Goal: Task Accomplishment & Management: Complete application form

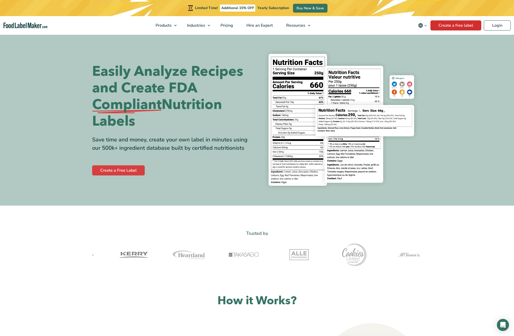
click at [469, 24] on link "Create a free label" at bounding box center [456, 25] width 51 height 10
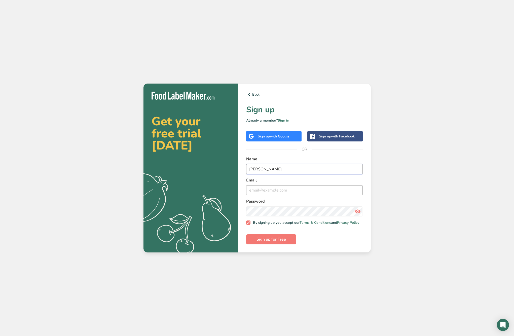
type input "Yanick"
type input "yhofstetter19@gmail.com"
click at [278, 242] on span "Sign up for Free" at bounding box center [271, 239] width 29 height 6
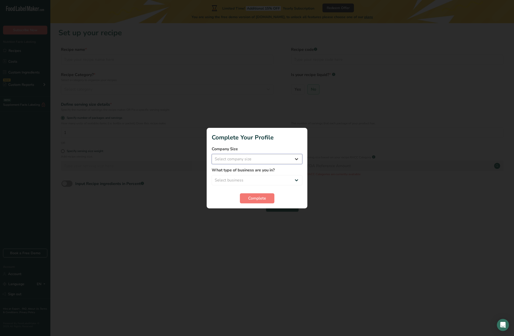
select select "1"
select select "8"
click at [257, 203] on button "Complete" at bounding box center [257, 198] width 34 height 10
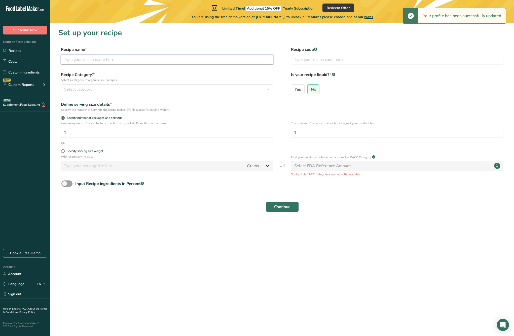
click at [116, 63] on input "text" at bounding box center [167, 60] width 213 height 10
click at [122, 133] on input "1" at bounding box center [167, 133] width 213 height 10
type input "10"
click at [99, 152] on div "Specify serving size weight" at bounding box center [85, 151] width 37 height 4
click at [64, 152] on input "Specify serving size weight" at bounding box center [62, 151] width 3 height 3
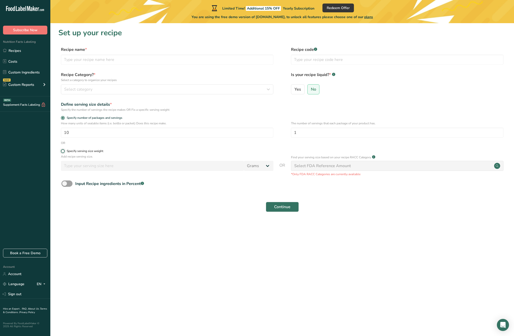
radio input "true"
radio input "false"
click at [106, 166] on input "number" at bounding box center [152, 166] width 183 height 10
type input "100"
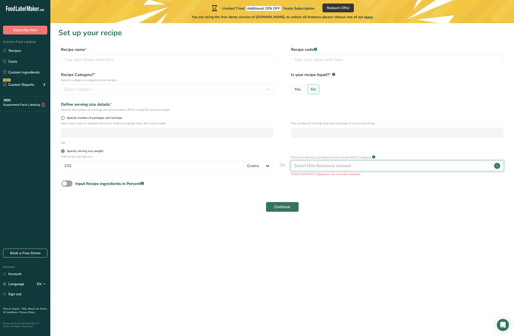
click at [396, 161] on div "Select FDA Reference Amount" at bounding box center [397, 166] width 213 height 10
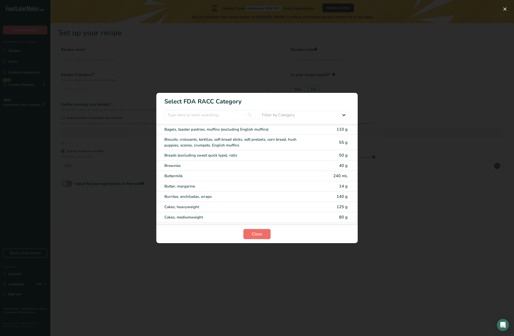
click at [258, 234] on span "Close" at bounding box center [257, 234] width 11 height 6
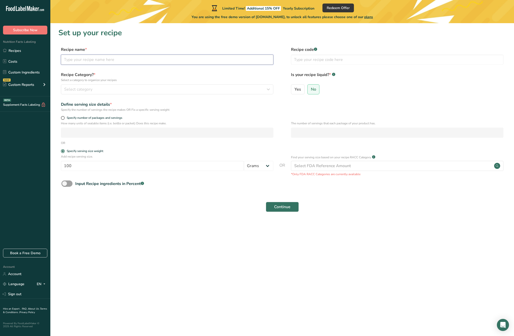
click at [154, 58] on input "text" at bounding box center [167, 60] width 213 height 10
type input "Skipjack"
click at [286, 208] on span "Continue" at bounding box center [282, 207] width 16 height 6
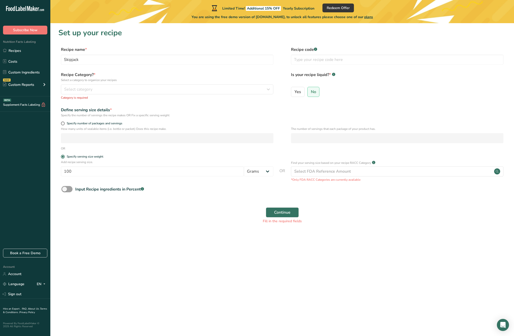
click at [311, 177] on div "Find your serving size based on your recipe RACC Category .a-a{fill:#347362;}.b…" at bounding box center [397, 171] width 213 height 22
click at [336, 176] on div "Select FDA Reference Amount" at bounding box center [397, 171] width 213 height 10
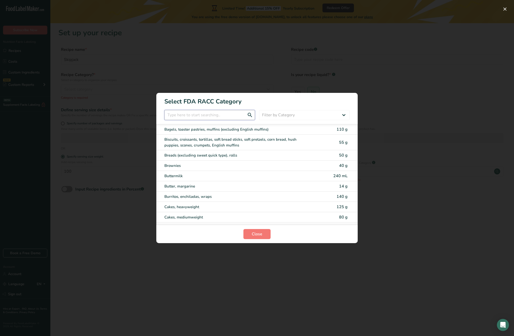
click at [210, 113] on input "RACC Category Selection Modal" at bounding box center [209, 115] width 91 height 10
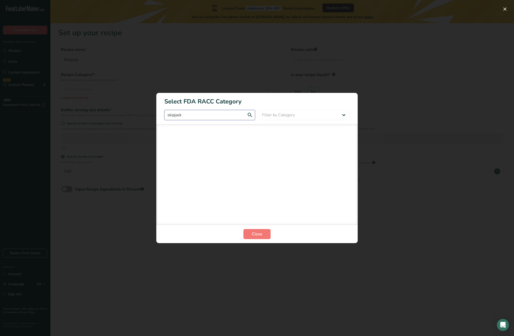
type input "skipjack"
drag, startPoint x: 239, startPoint y: 116, endPoint x: 154, endPoint y: 116, distance: 85.6
click at [154, 116] on div "Select FDA RACC Category skipjack Filter by Category All Bakery products Bevera…" at bounding box center [257, 168] width 514 height 336
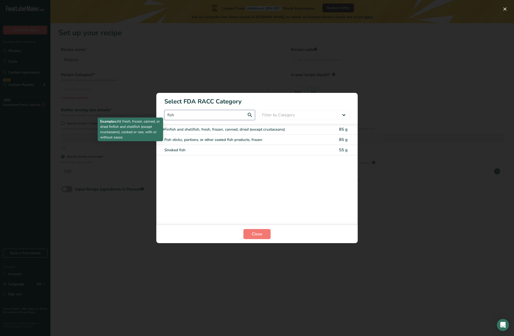
type input "fish"
click at [228, 131] on div "Finfish and shellfish, fresh, frozen, canned, dried (except crustaceans)" at bounding box center [235, 130] width 143 height 6
type input "85"
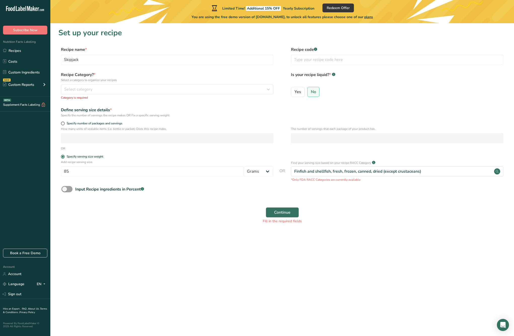
click at [289, 212] on span "Continue" at bounding box center [282, 212] width 16 height 6
click at [141, 88] on div "Select category" at bounding box center [165, 89] width 203 height 6
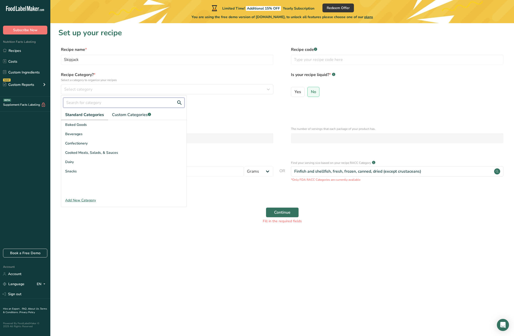
click at [97, 98] on input "text" at bounding box center [123, 103] width 121 height 10
click at [91, 102] on input "fish" at bounding box center [123, 103] width 121 height 10
type input "f"
click at [92, 92] on span "Select category" at bounding box center [78, 89] width 28 height 6
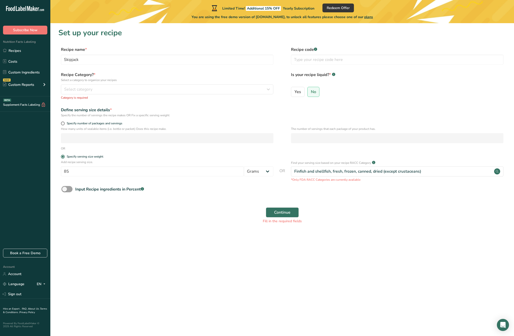
click at [101, 98] on p "Category is required" at bounding box center [167, 97] width 213 height 5
click at [100, 90] on div "Select category" at bounding box center [165, 89] width 203 height 6
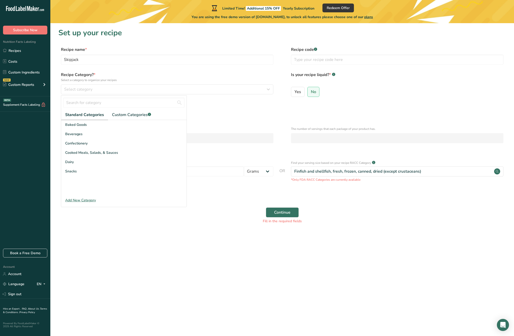
click at [85, 201] on div "Add New Category" at bounding box center [123, 200] width 125 height 5
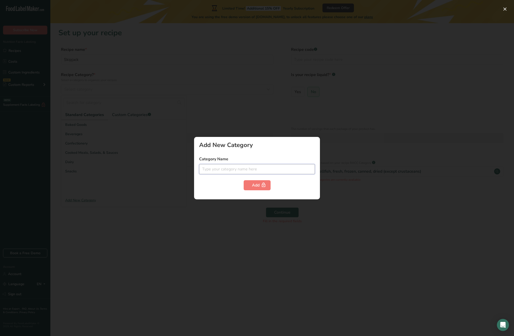
click at [234, 168] on input "text" at bounding box center [257, 169] width 116 height 10
type input "Fish"
click at [254, 182] on div "Add" at bounding box center [257, 185] width 10 height 6
click at [254, 183] on div "Add" at bounding box center [257, 185] width 10 height 6
click at [211, 207] on div at bounding box center [257, 168] width 514 height 336
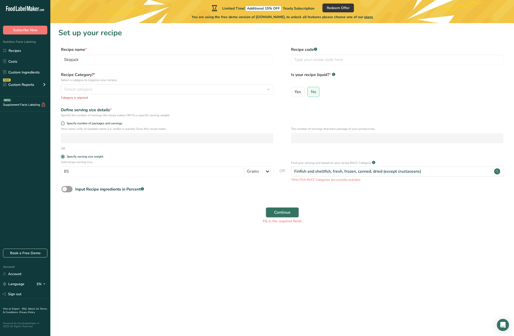
click at [287, 213] on span "Continue" at bounding box center [282, 212] width 16 height 6
click at [313, 89] on span "No" at bounding box center [313, 91] width 5 height 5
click at [311, 90] on input "No" at bounding box center [309, 91] width 3 height 3
click at [133, 89] on div "Select category" at bounding box center [165, 89] width 203 height 6
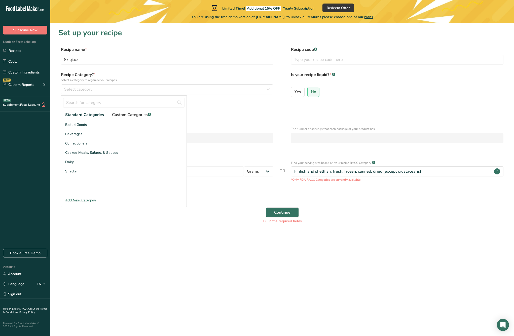
click at [137, 114] on span "Custom Categories .a-a{fill:#347362;}.b-a{fill:#fff;}" at bounding box center [131, 115] width 39 height 6
click at [101, 113] on span "Standard Categories" at bounding box center [84, 115] width 38 height 6
click at [93, 150] on div "Cooked Meals, Salads, & Sauces" at bounding box center [123, 152] width 125 height 9
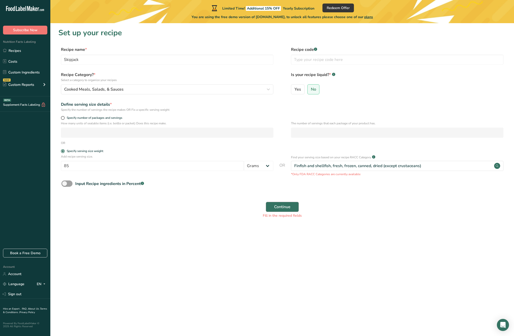
click at [282, 206] on span "Continue" at bounding box center [282, 207] width 16 height 6
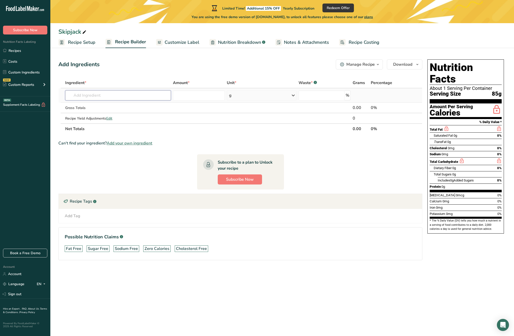
click at [117, 98] on input "text" at bounding box center [118, 95] width 106 height 10
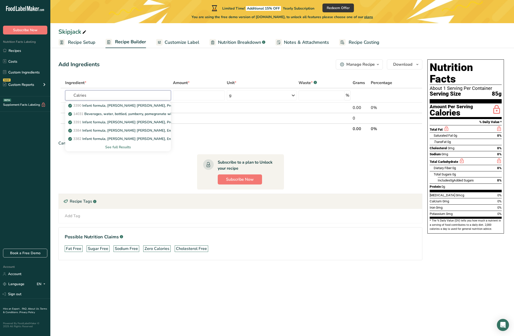
type input "Calries"
click at [155, 167] on section "Ingredient * Amount * Unit * Waste * .a-a{fill:#347362;}.b-a{fill:#fff;} Grams …" at bounding box center [240, 173] width 364 height 191
